Goal: Transaction & Acquisition: Subscribe to service/newsletter

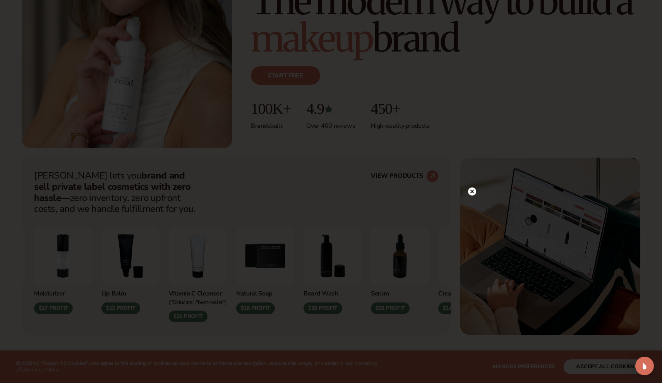
scroll to position [162, 0]
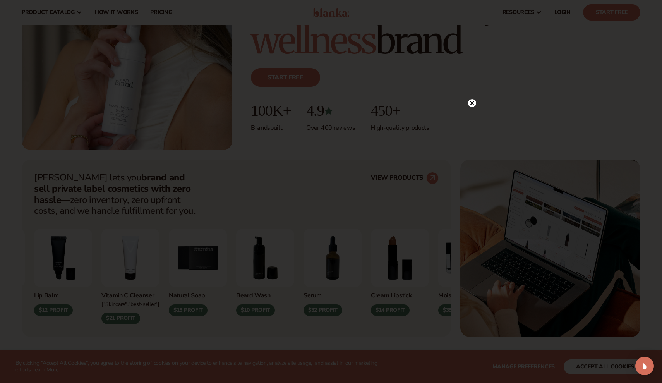
click at [475, 87] on div at bounding box center [331, 191] width 662 height 383
click at [475, 102] on circle at bounding box center [472, 103] width 8 height 8
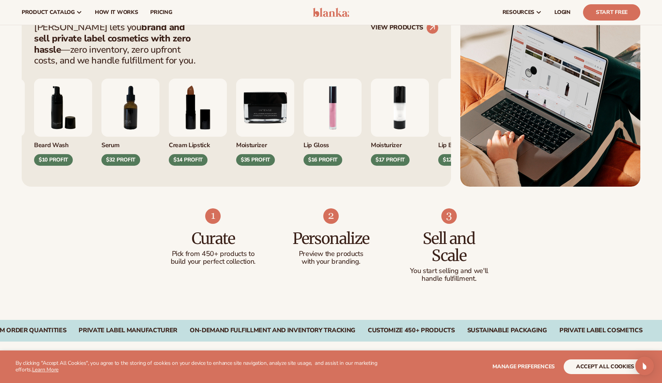
scroll to position [307, 0]
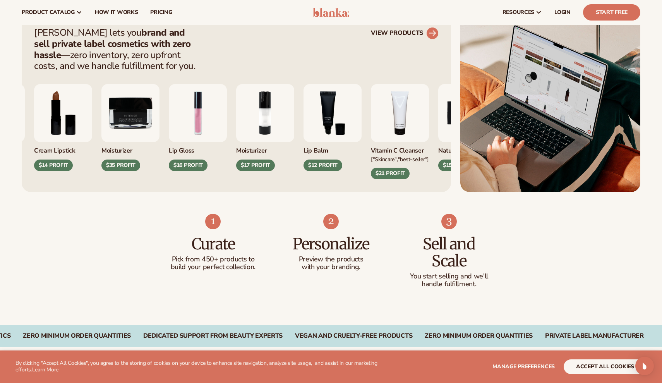
click at [434, 35] on icon at bounding box center [432, 32] width 7 height 7
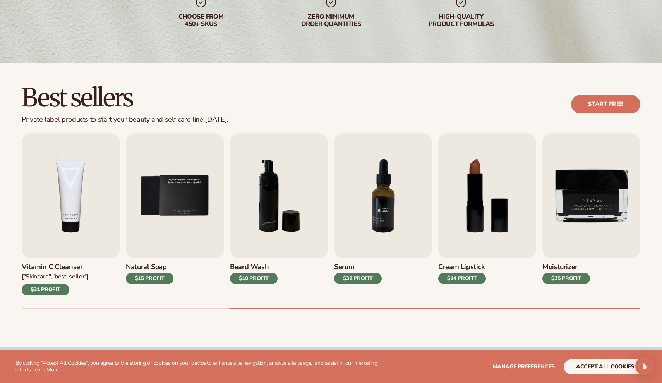
scroll to position [145, 0]
click at [410, 223] on img "7 / 9" at bounding box center [383, 195] width 98 height 125
click at [369, 218] on img "7 / 9" at bounding box center [383, 195] width 98 height 125
click at [378, 220] on img "7 / 9" at bounding box center [383, 195] width 98 height 125
click at [390, 159] on img "7 / 9" at bounding box center [383, 195] width 98 height 125
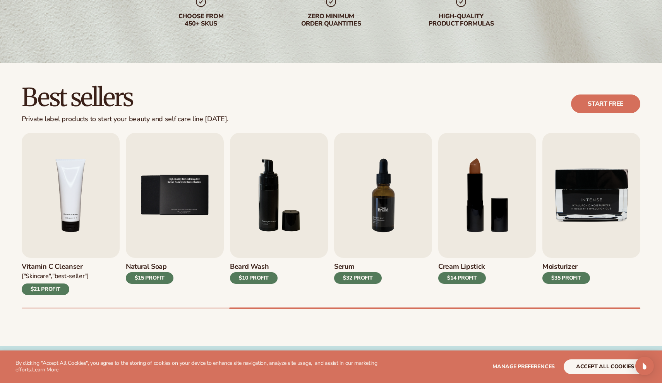
click at [378, 234] on img "7 / 9" at bounding box center [383, 195] width 98 height 125
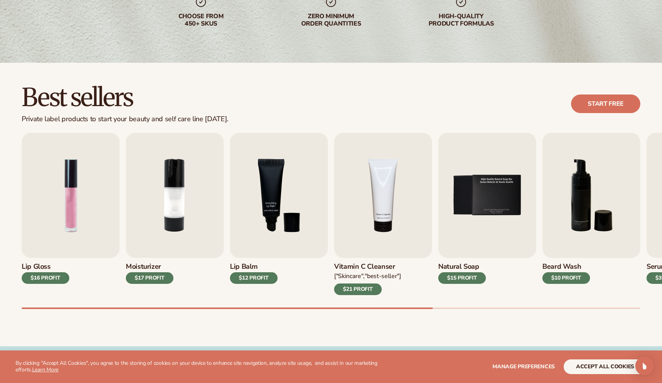
click at [47, 277] on div "$16 PROFIT" at bounding box center [46, 278] width 48 height 12
click at [64, 203] on img "1 / 9" at bounding box center [71, 195] width 98 height 125
click at [71, 206] on img "1 / 9" at bounding box center [71, 195] width 98 height 125
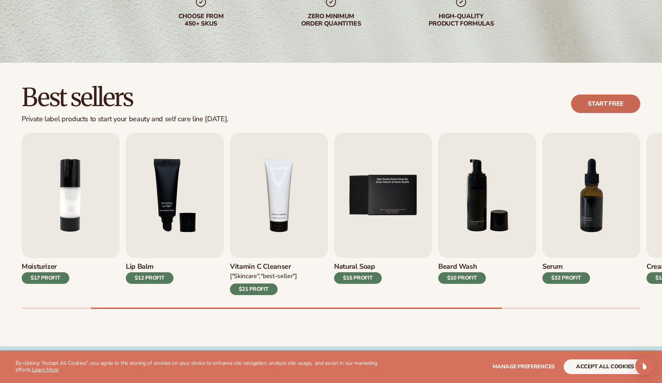
click at [625, 100] on link "Start free" at bounding box center [605, 103] width 69 height 19
